Goal: Information Seeking & Learning: Learn about a topic

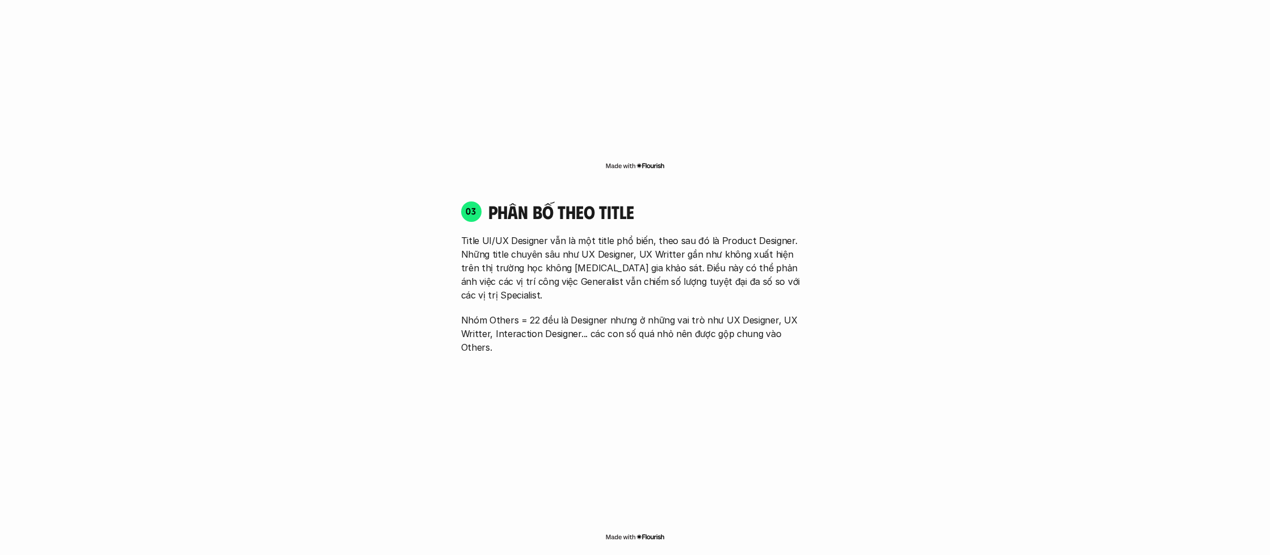
scroll to position [1597, 0]
drag, startPoint x: 470, startPoint y: 238, endPoint x: 552, endPoint y: 236, distance: 82.8
click at [552, 236] on p "Title UI/UX Designer vẫn là một title phổ biến, theo sau đó là Product Designer…" at bounding box center [635, 266] width 348 height 68
drag, startPoint x: 503, startPoint y: 237, endPoint x: 516, endPoint y: 237, distance: 13.6
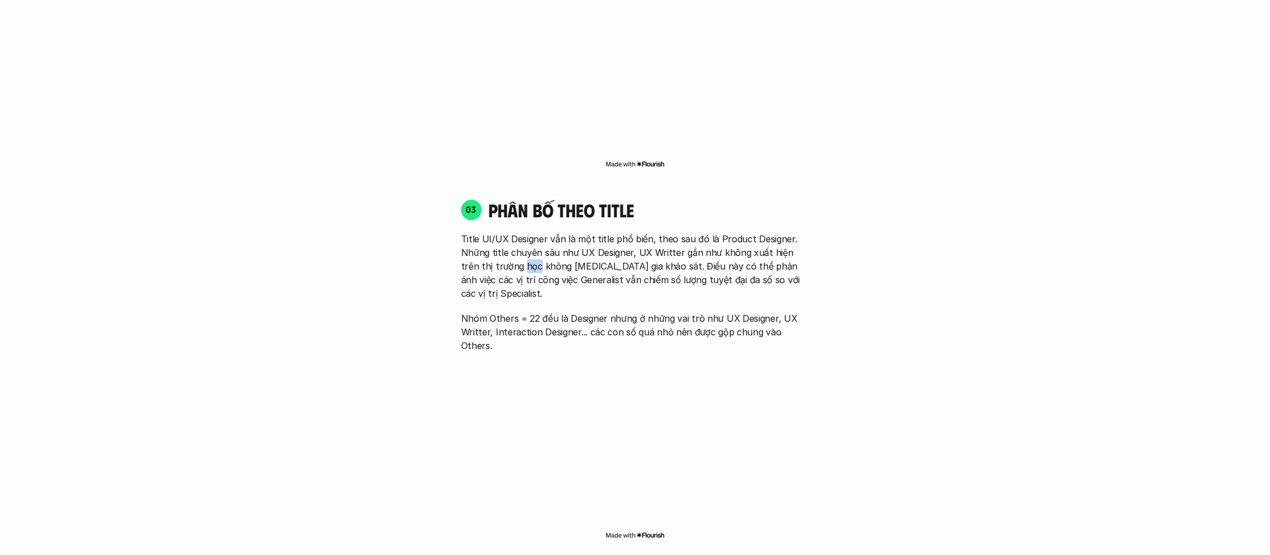
click at [516, 237] on p "Title UI/UX Designer vẫn là một title phổ biến, theo sau đó là Product Designer…" at bounding box center [635, 266] width 348 height 68
click at [497, 311] on p "Nhóm Others = 22 đều là Designer nhưng ở những vai trò như UX Designer, UX Writ…" at bounding box center [635, 331] width 348 height 41
click at [883, 303] on div "01 Phân bố theo background 03 nhóm ngành chính của những người [MEDICAL_DATA] g…" at bounding box center [635, 292] width 726 height 2074
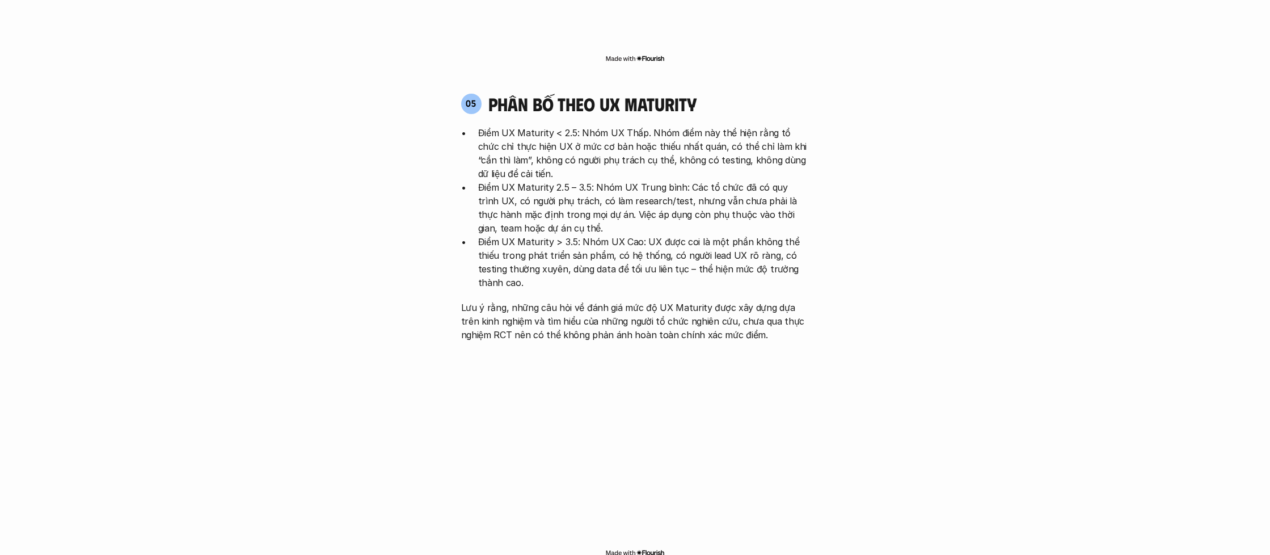
scroll to position [2360, 0]
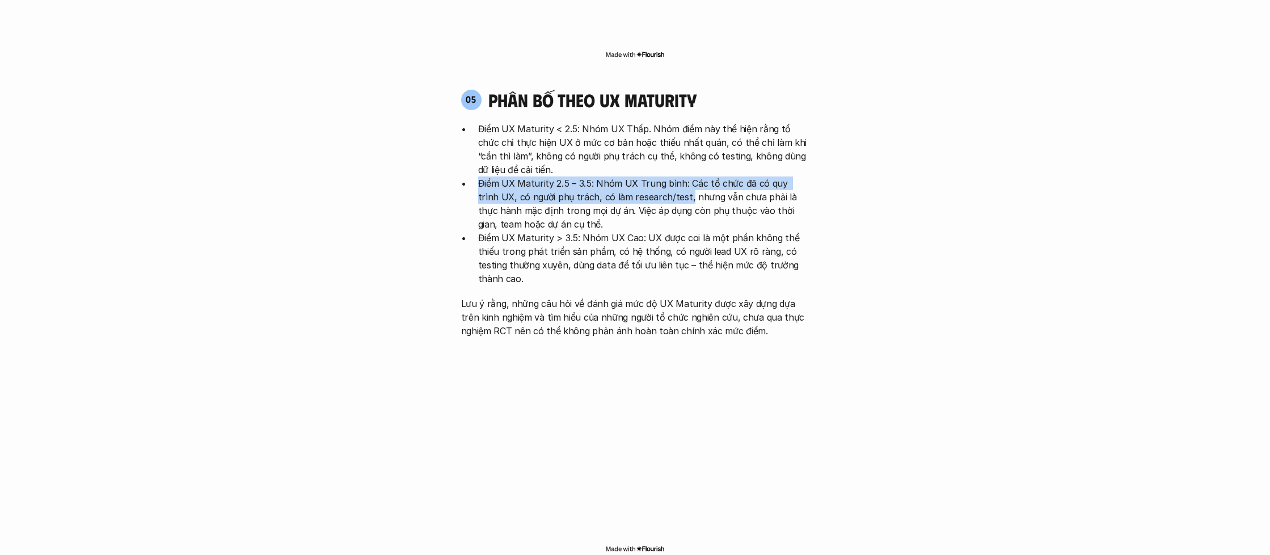
drag, startPoint x: 480, startPoint y: 114, endPoint x: 663, endPoint y: 126, distance: 183.6
click at [663, 176] on p "Điểm UX Maturity 2.5 – 3.5: Nhóm UX Trung bình: Các tổ chức đã có quy trình UX,…" at bounding box center [643, 203] width 331 height 54
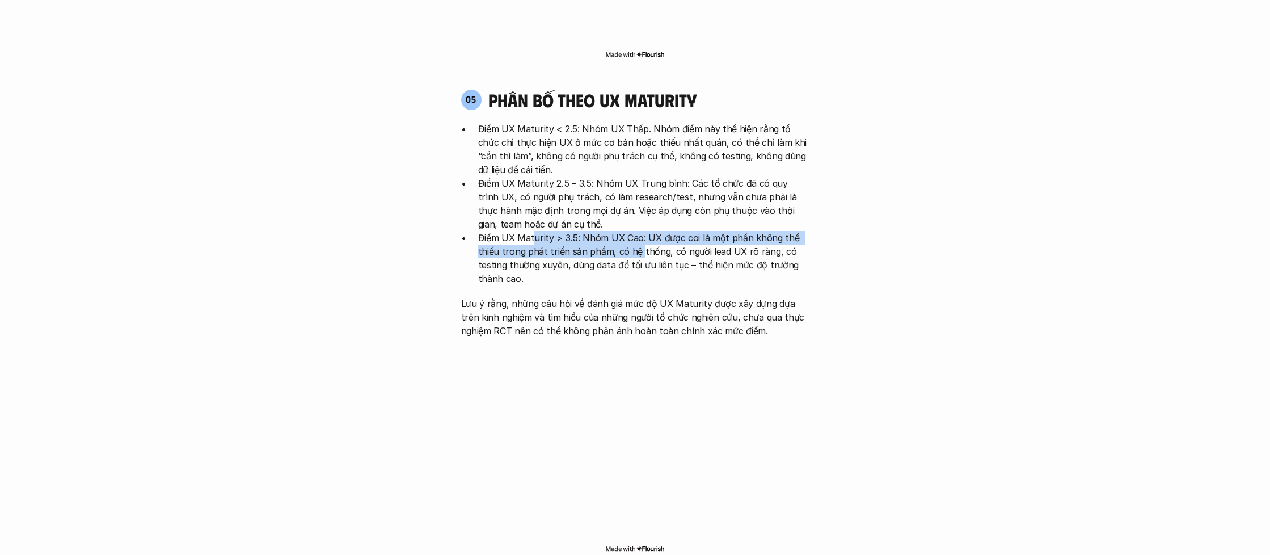
drag, startPoint x: 532, startPoint y: 168, endPoint x: 638, endPoint y: 184, distance: 106.6
click at [638, 231] on p "Điểm UX Maturity > 3.5: Nhóm UX Cao: UX được coi là một phần không thể thiếu tr…" at bounding box center [643, 258] width 331 height 54
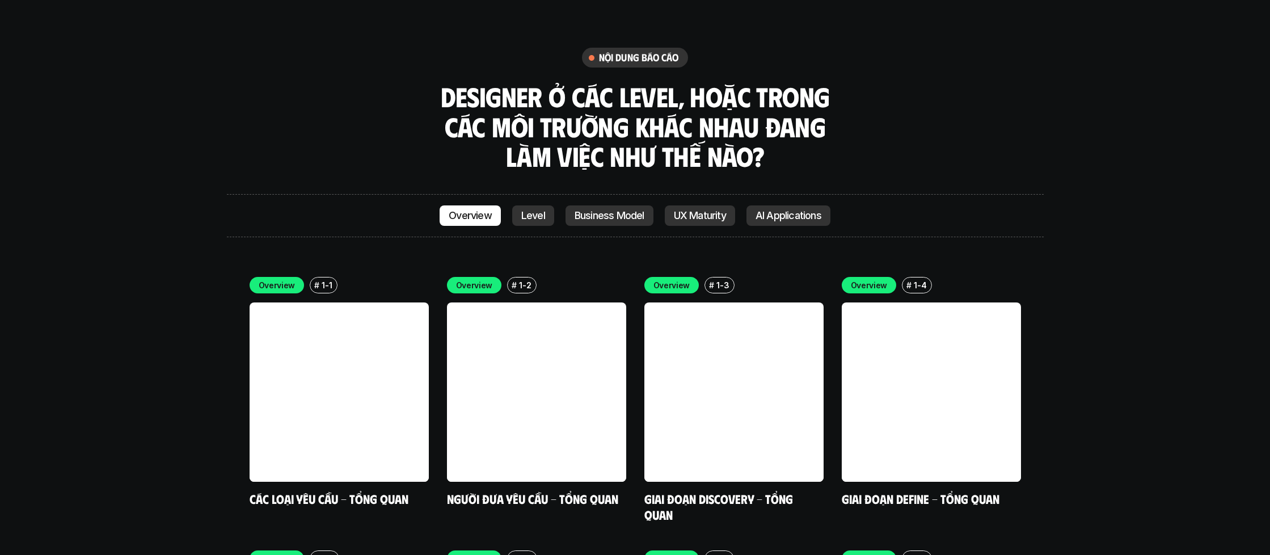
scroll to position [3201, 0]
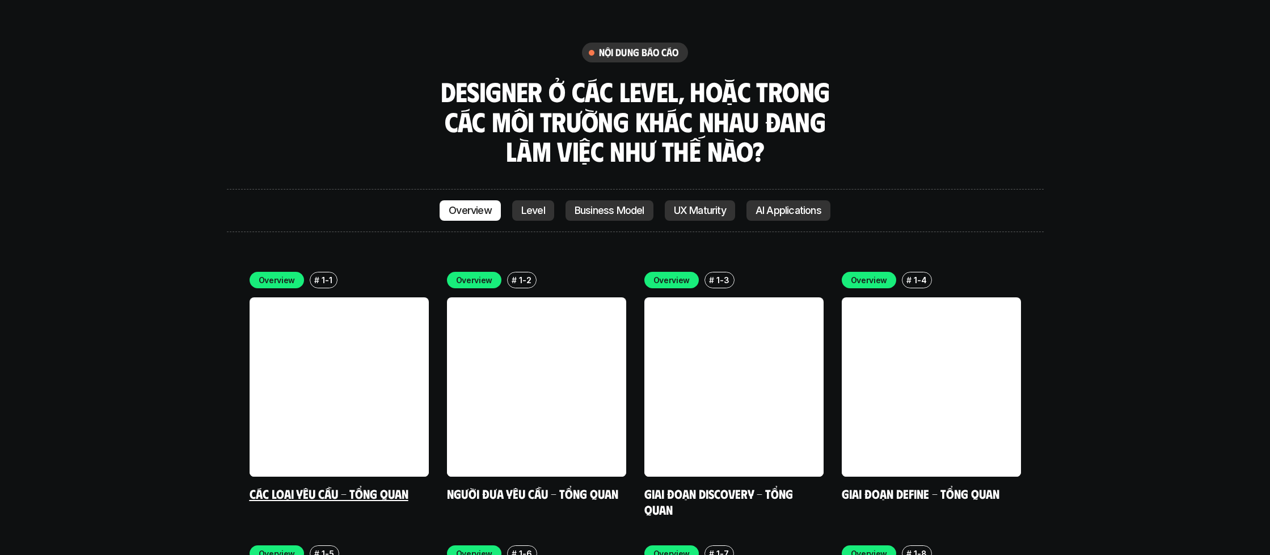
click at [338, 297] on link at bounding box center [339, 386] width 179 height 179
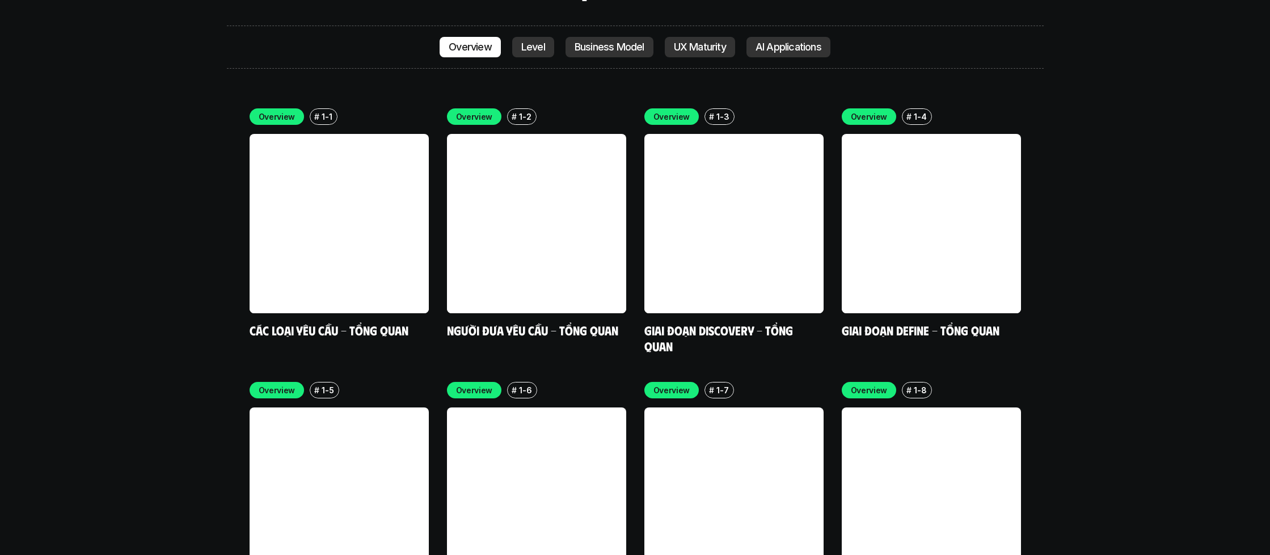
scroll to position [3294, 0]
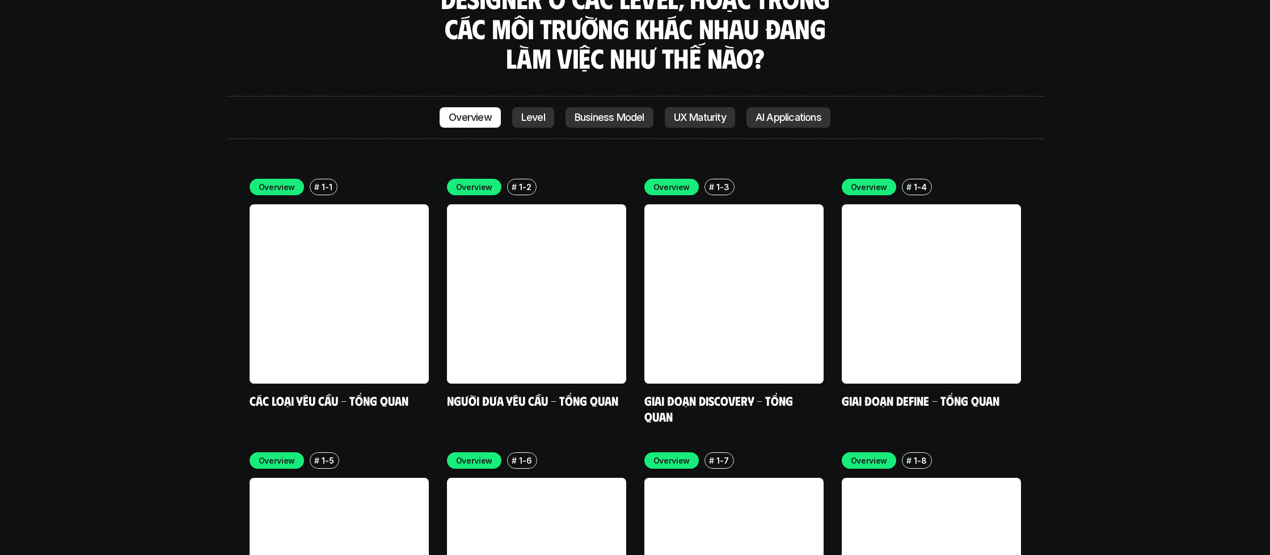
click at [536, 112] on p "Level" at bounding box center [533, 117] width 24 height 11
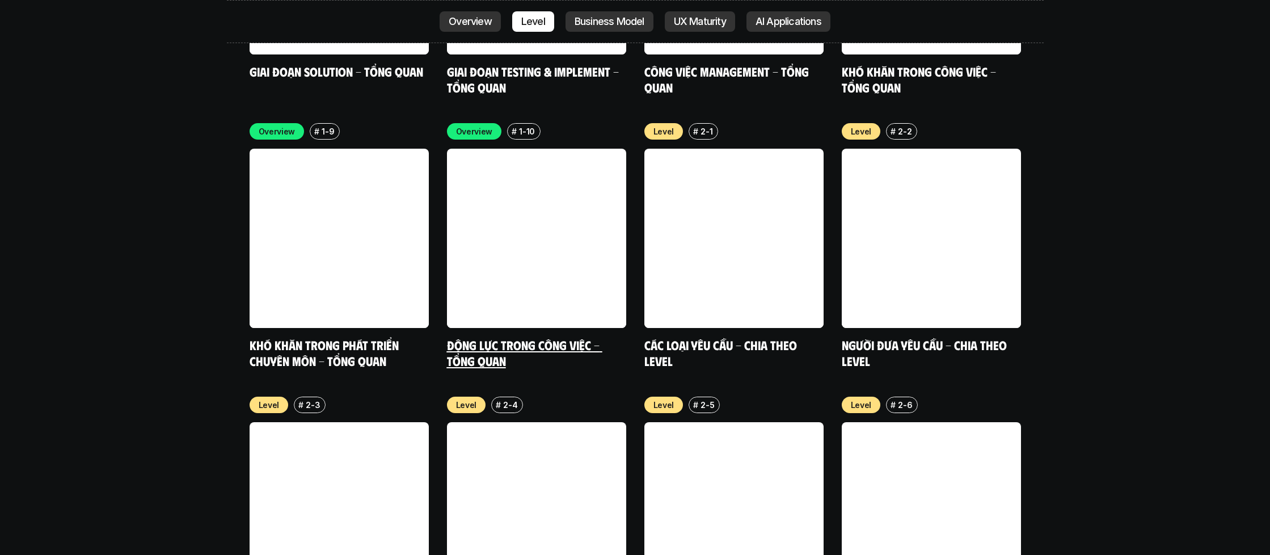
scroll to position [3901, 0]
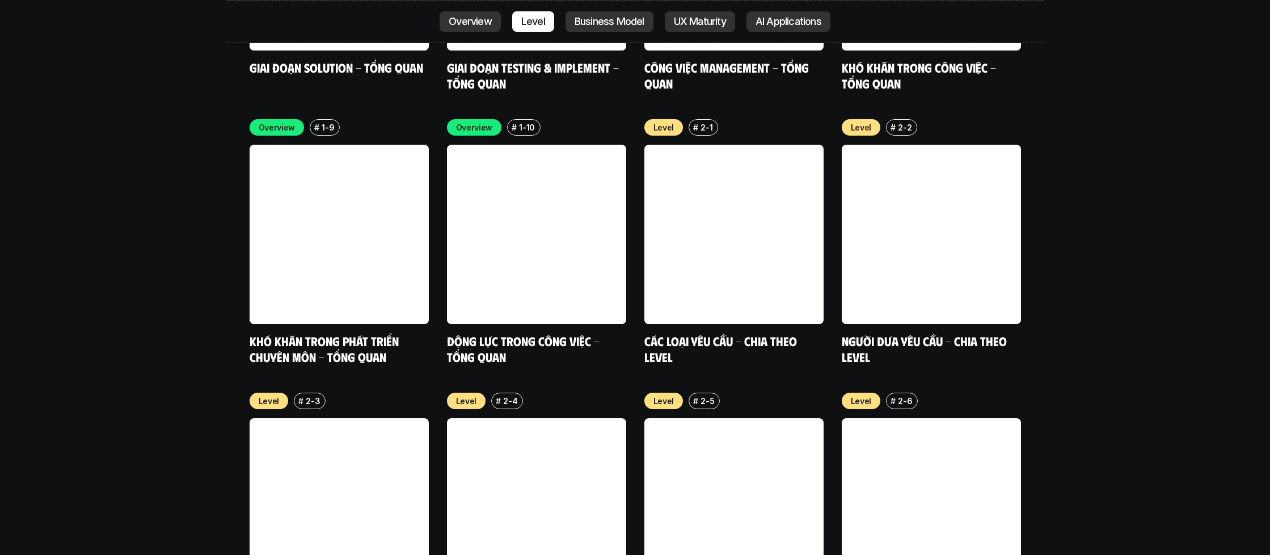
click at [716, 20] on p "UX Maturity" at bounding box center [700, 21] width 52 height 11
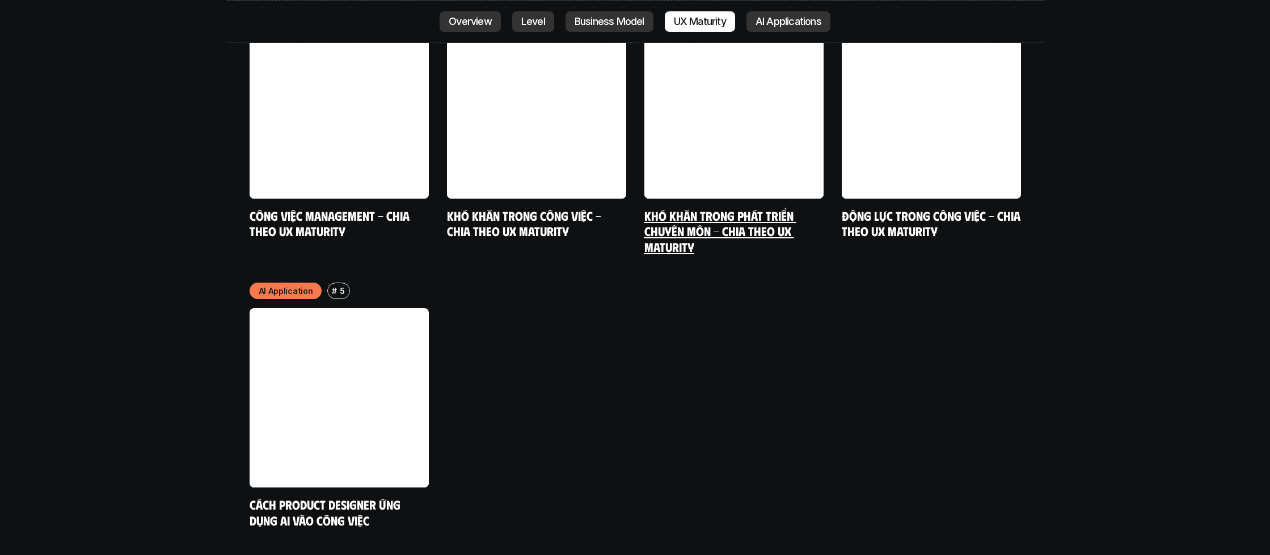
scroll to position [6041, 0]
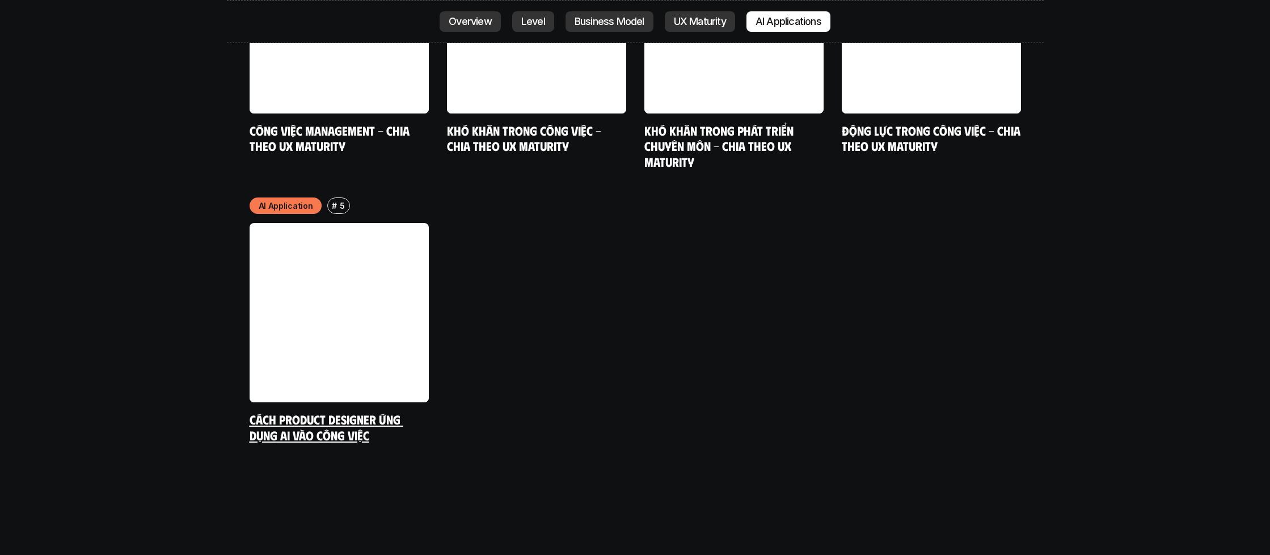
click at [339, 411] on link "Cách Product Designer ứng dụng AI vào công việc" at bounding box center [327, 426] width 154 height 31
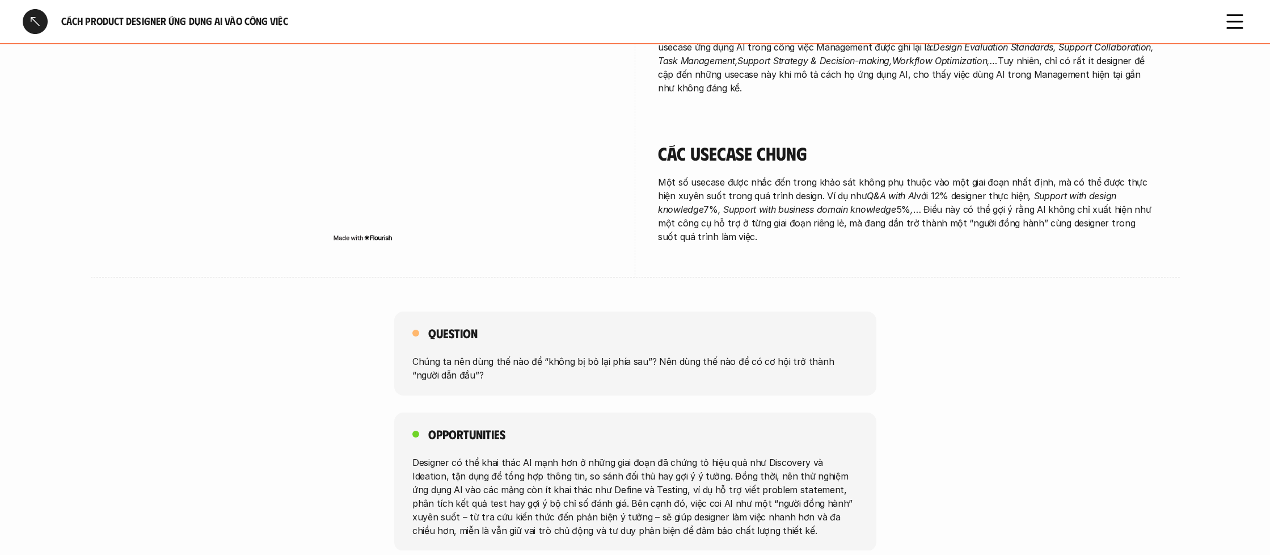
scroll to position [1932, 0]
